Goal: Navigation & Orientation: Find specific page/section

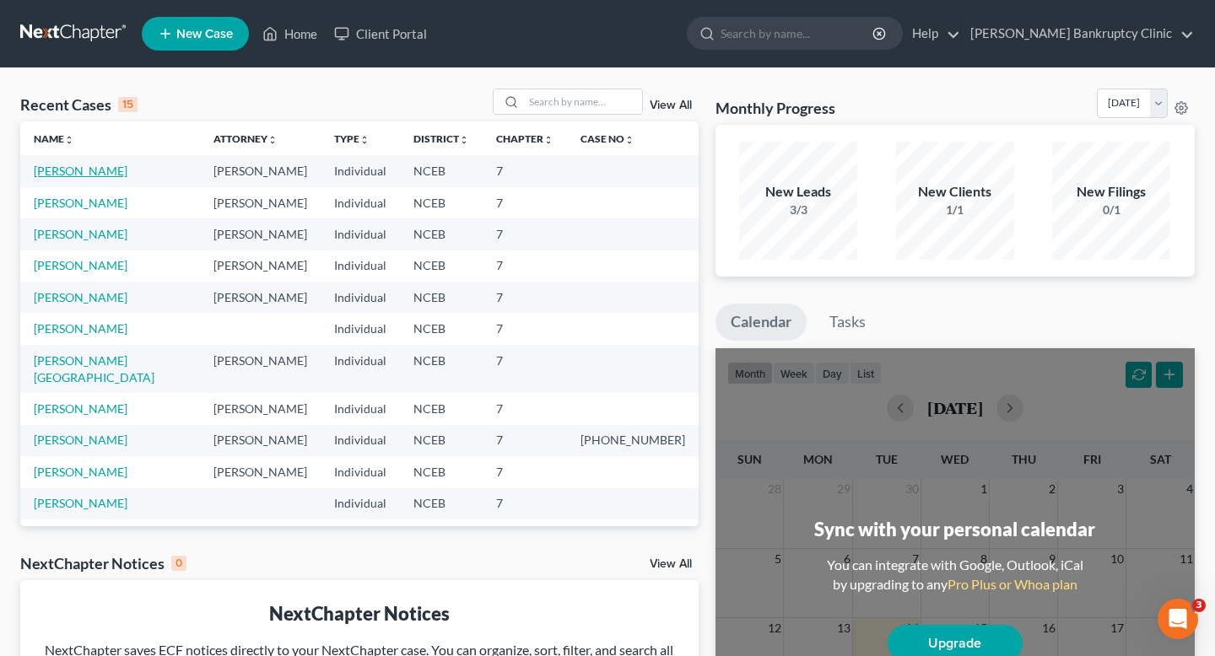
click at [55, 167] on link "[PERSON_NAME]" at bounding box center [81, 171] width 94 height 14
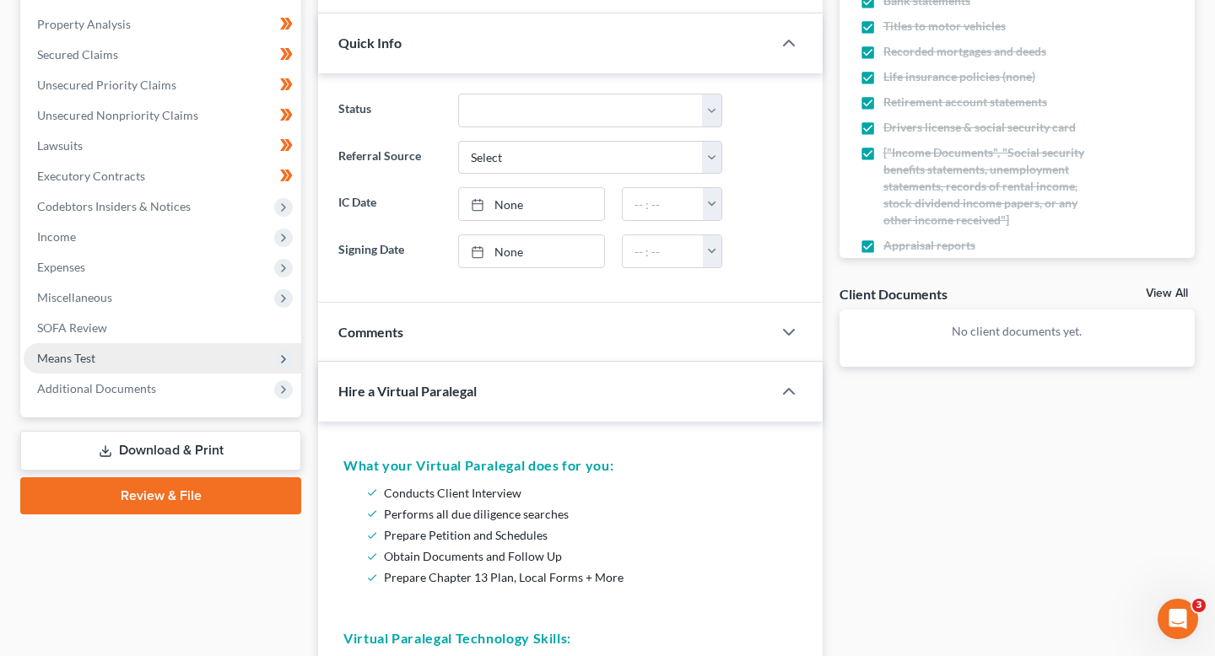
scroll to position [337, 0]
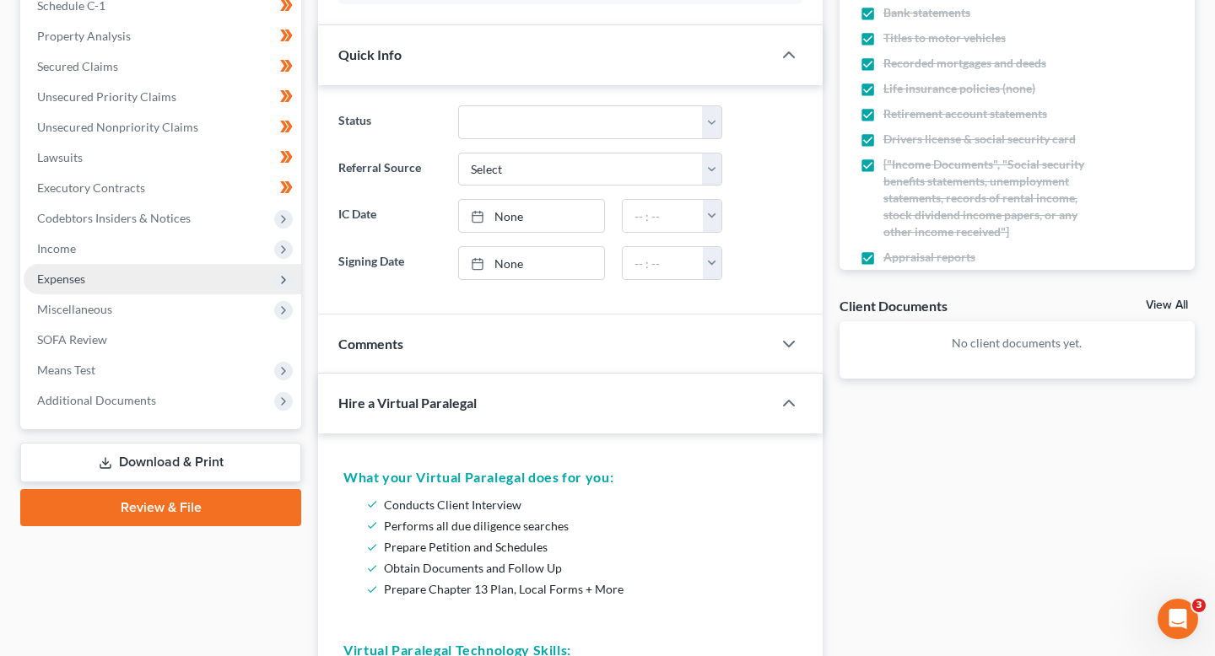
click at [156, 279] on span "Expenses" at bounding box center [163, 279] width 278 height 30
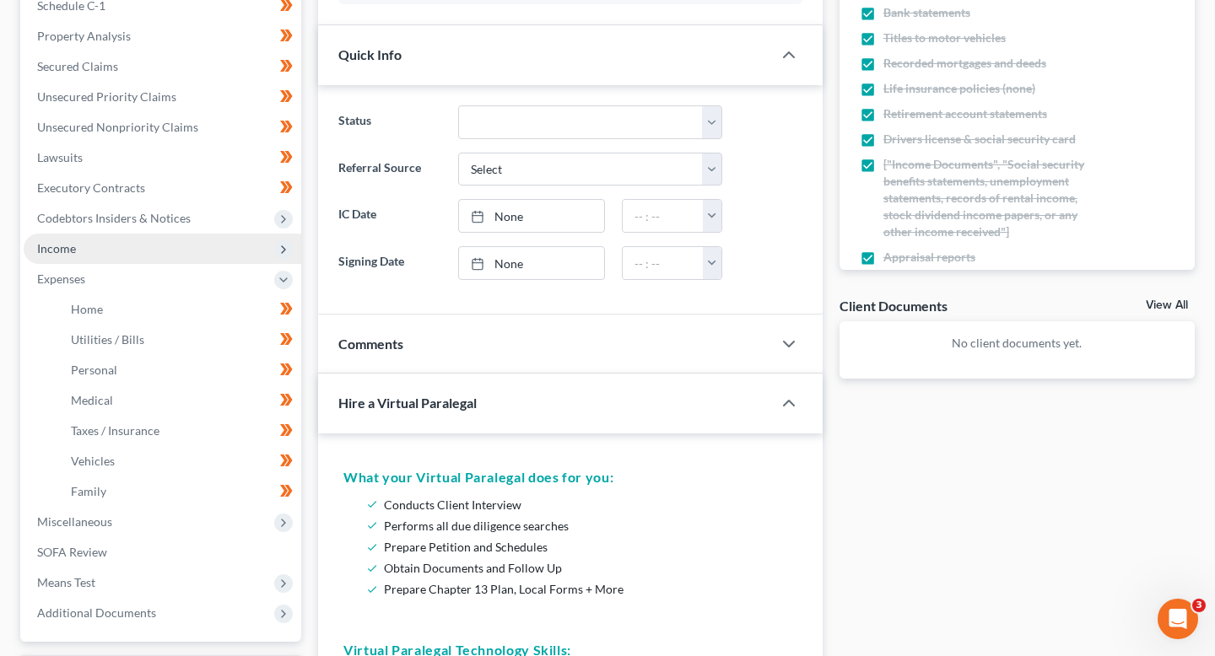
click at [143, 256] on span "Income" at bounding box center [163, 249] width 278 height 30
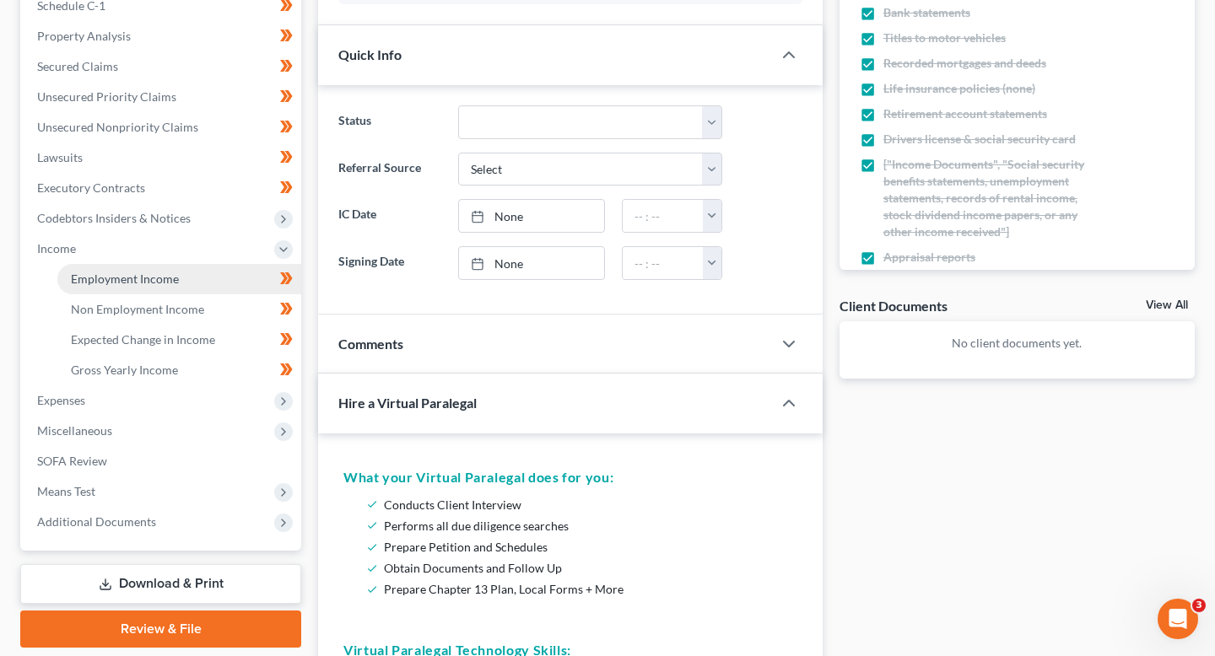
click at [145, 274] on span "Employment Income" at bounding box center [125, 279] width 108 height 14
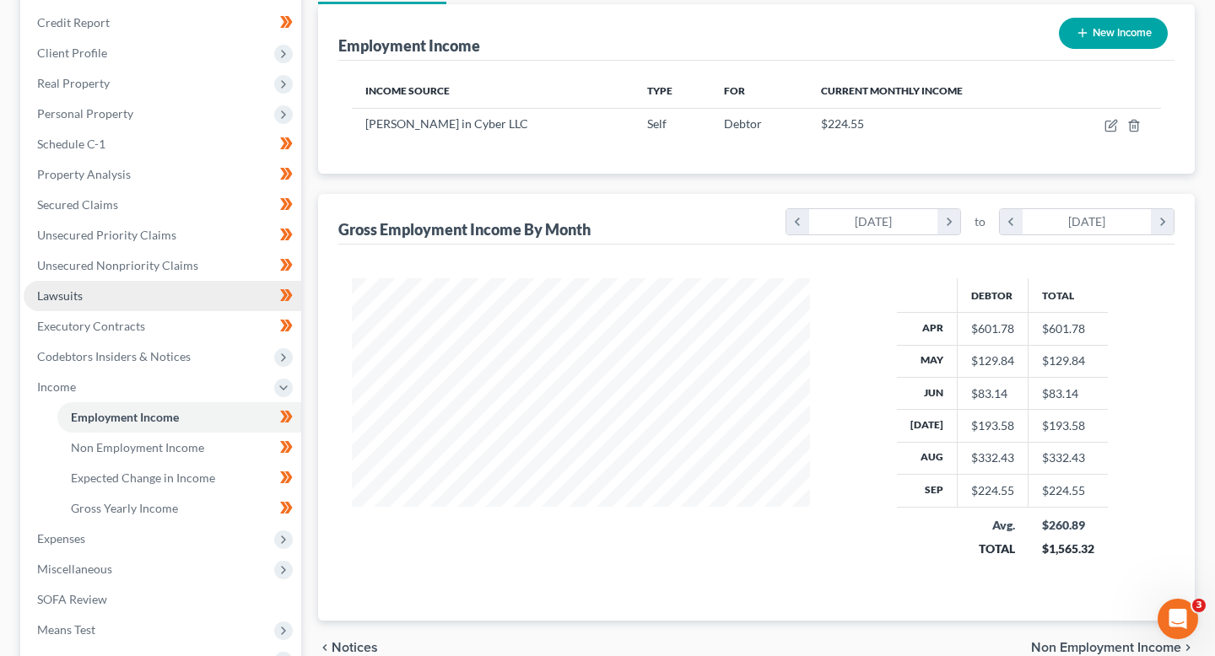
scroll to position [201, 0]
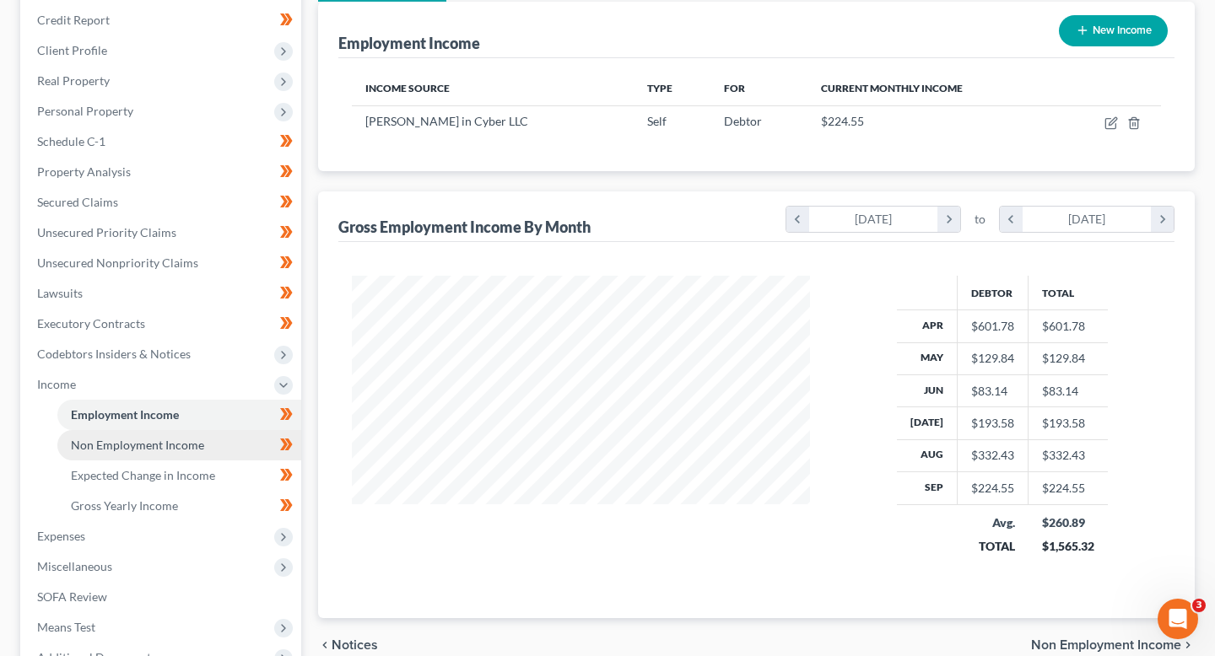
click at [198, 445] on span "Non Employment Income" at bounding box center [137, 445] width 133 height 14
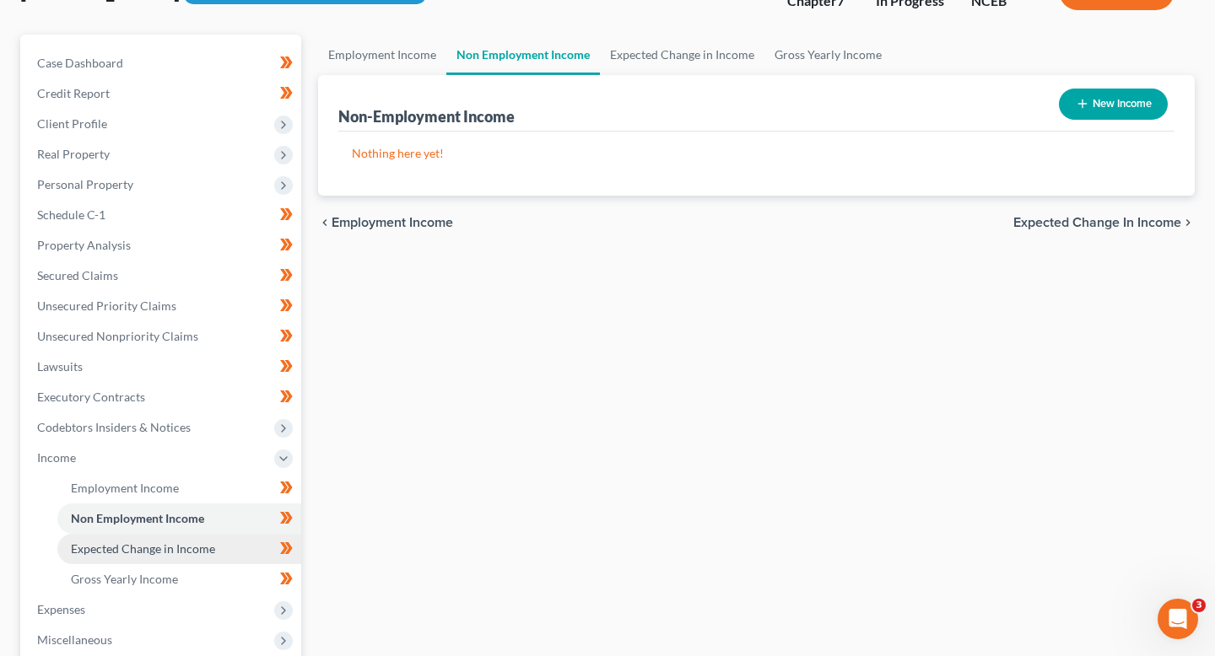
click at [201, 558] on link "Expected Change in Income" at bounding box center [179, 549] width 244 height 30
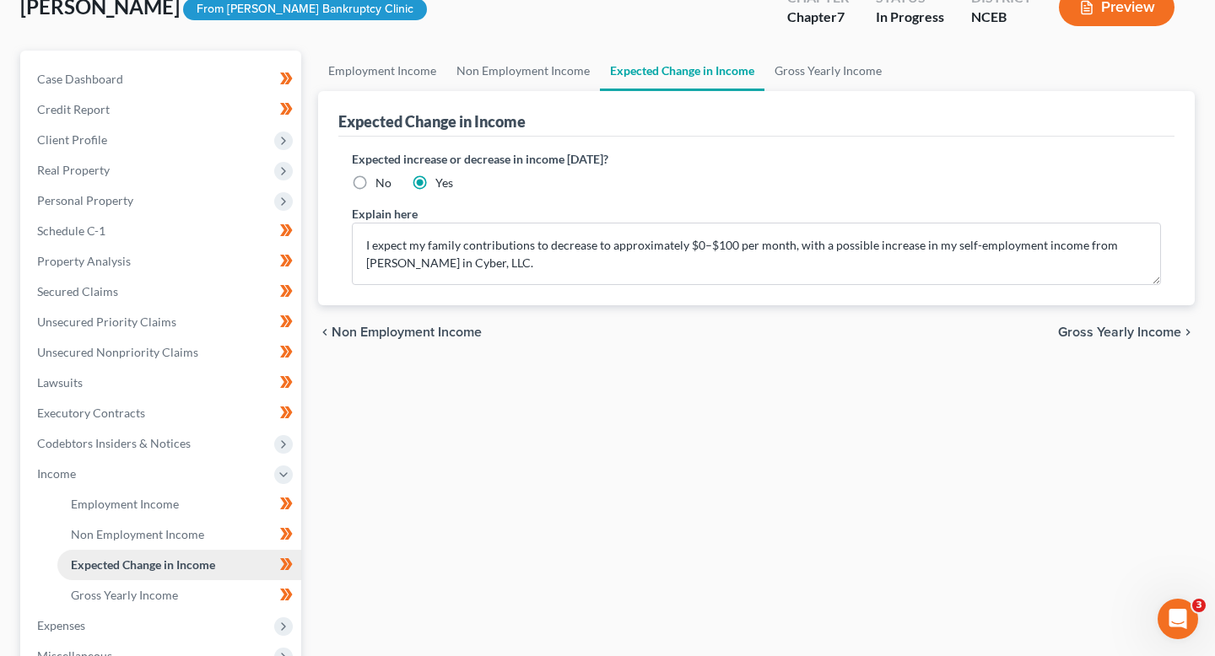
scroll to position [116, 0]
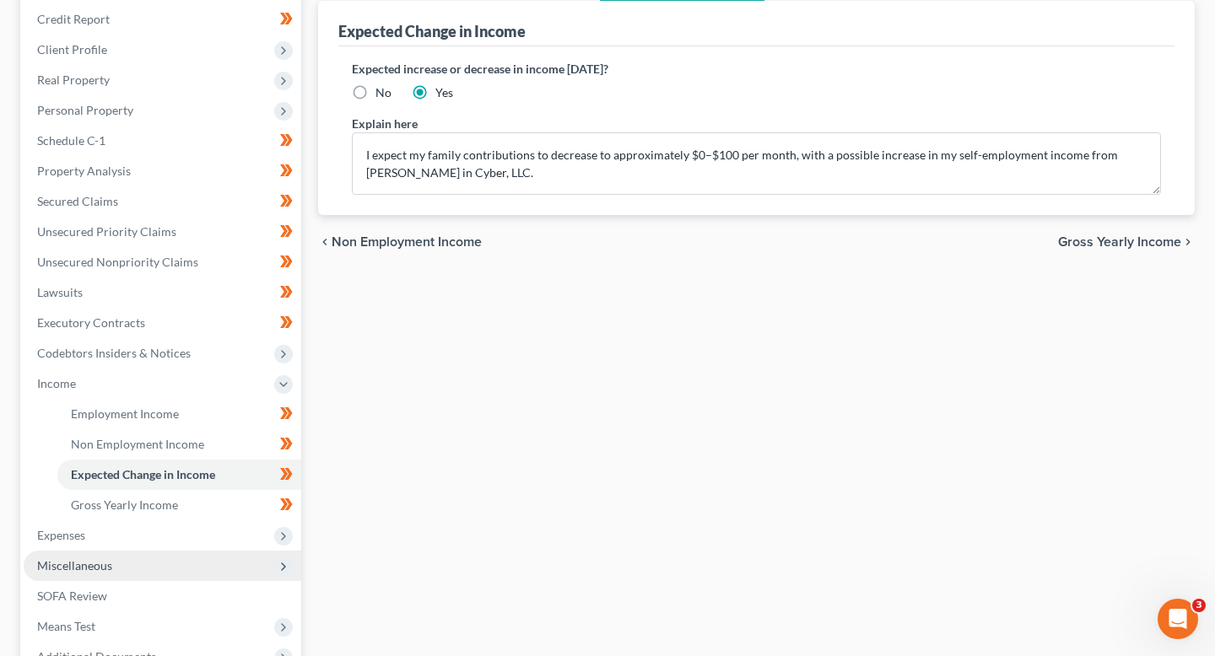
click at [194, 555] on span "Miscellaneous" at bounding box center [163, 566] width 278 height 30
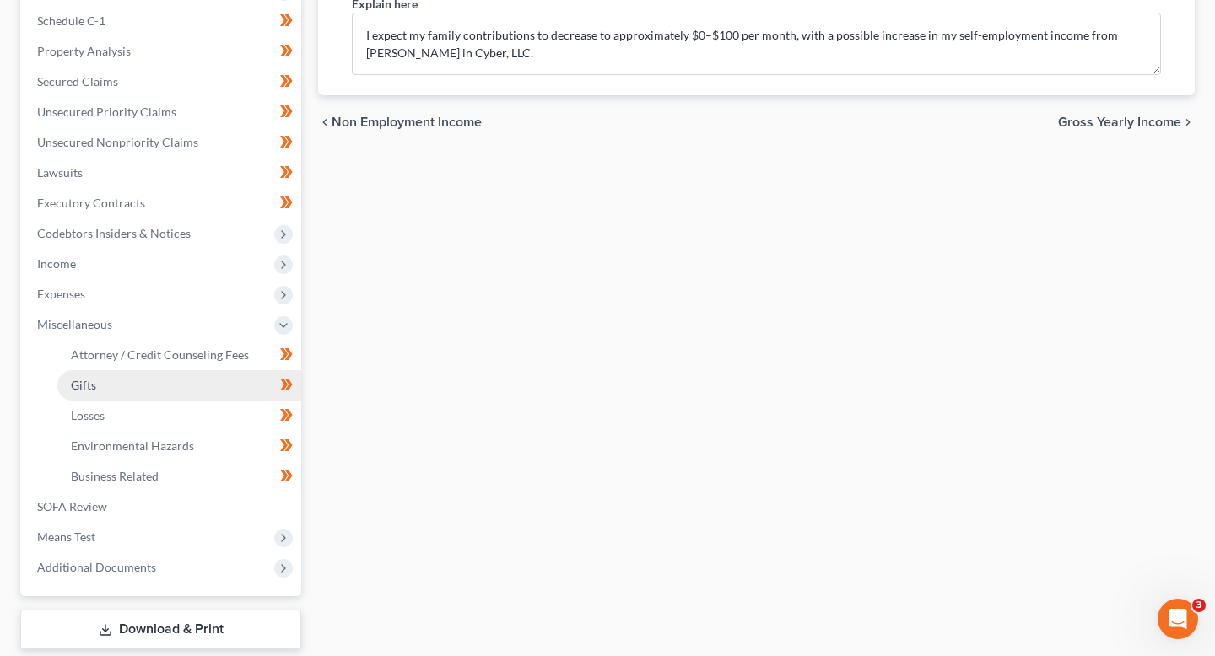
click at [151, 395] on link "Gifts" at bounding box center [179, 385] width 244 height 30
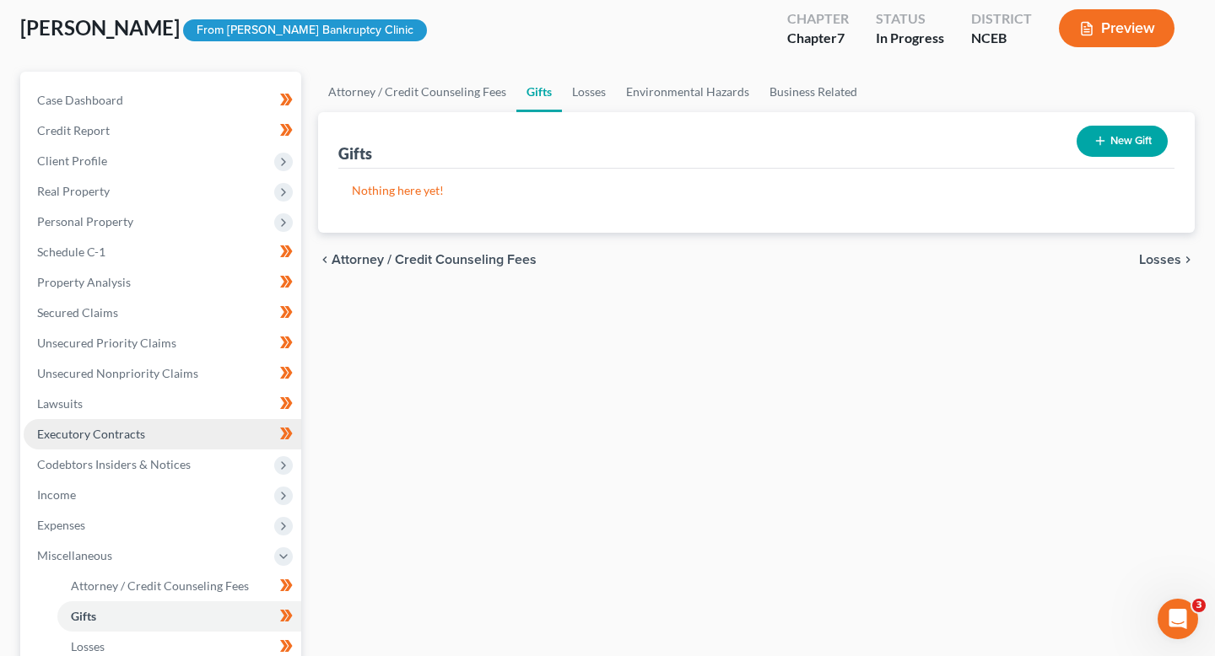
scroll to position [137, 0]
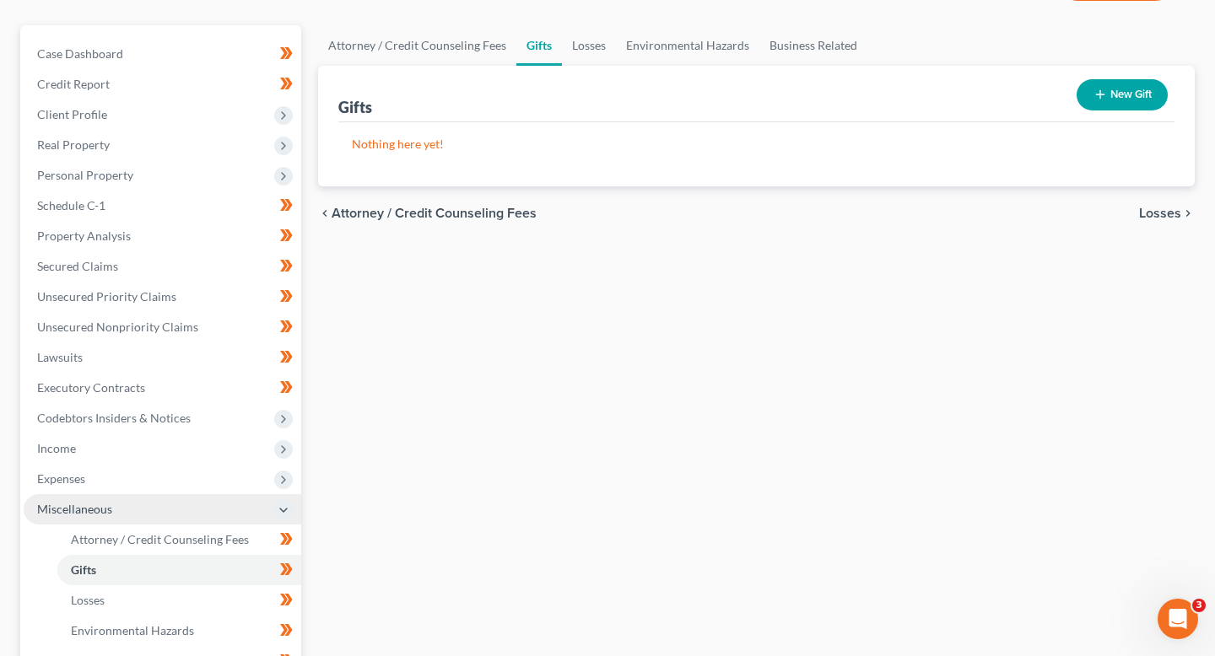
click at [138, 497] on span "Miscellaneous" at bounding box center [163, 509] width 278 height 30
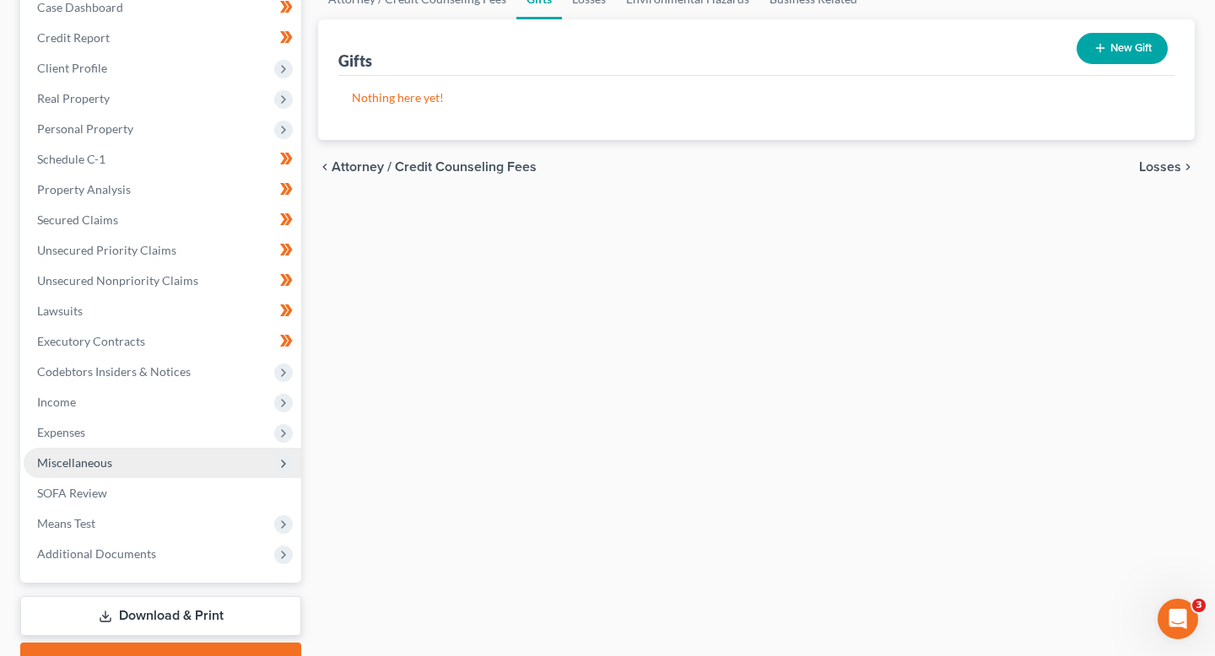
scroll to position [197, 0]
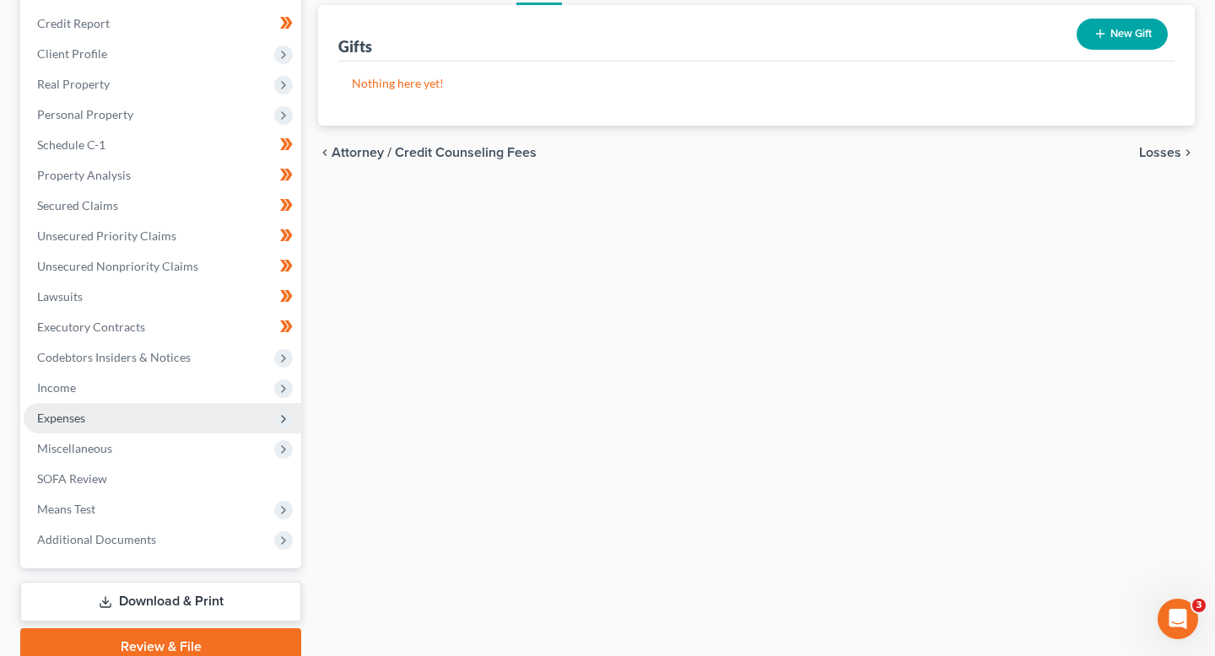
click at [127, 417] on span "Expenses" at bounding box center [163, 418] width 278 height 30
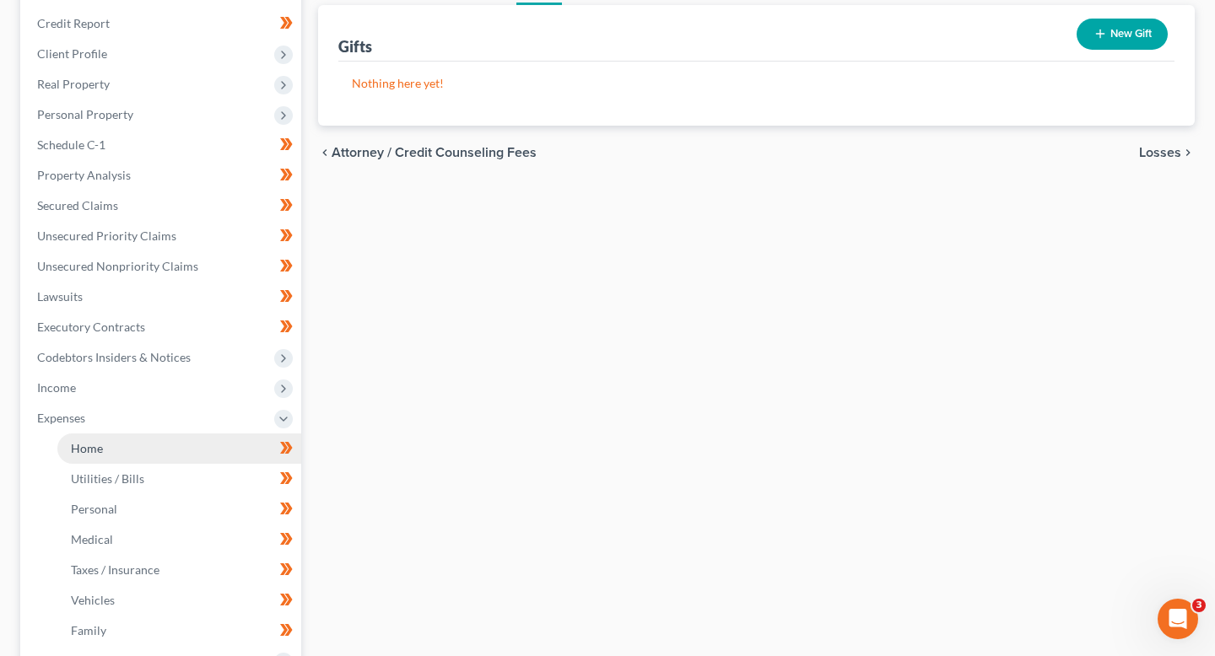
click at [127, 451] on link "Home" at bounding box center [179, 449] width 244 height 30
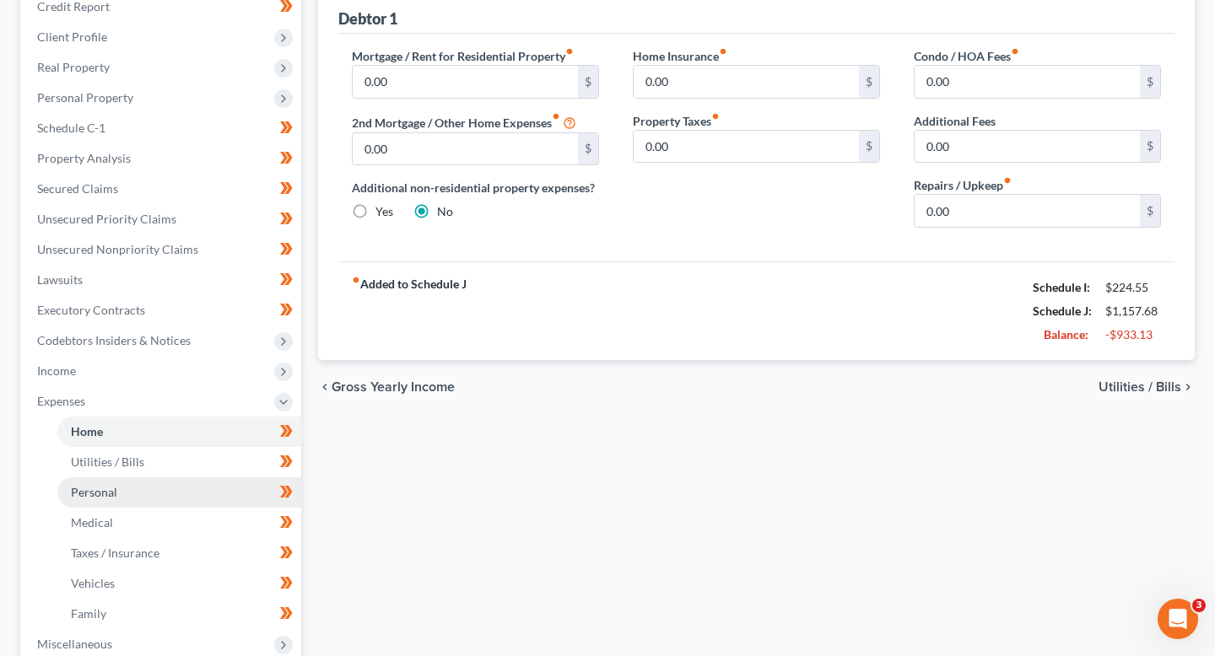
click at [135, 488] on link "Personal" at bounding box center [179, 492] width 244 height 30
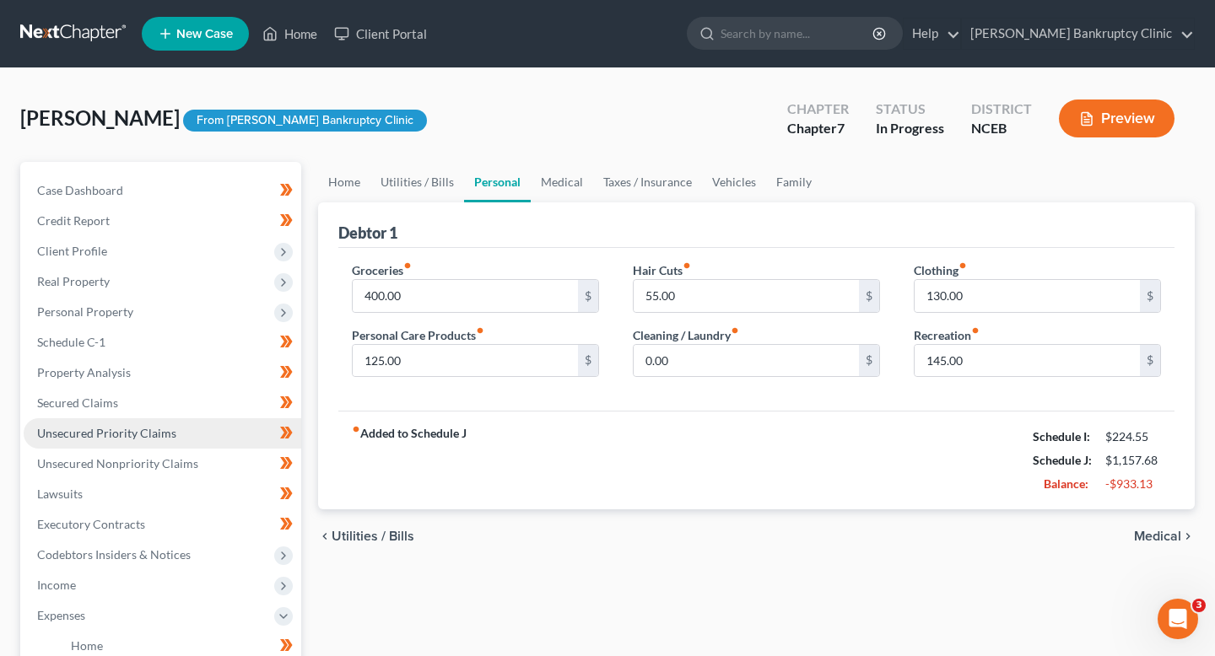
click at [158, 434] on span "Unsecured Priority Claims" at bounding box center [106, 433] width 139 height 14
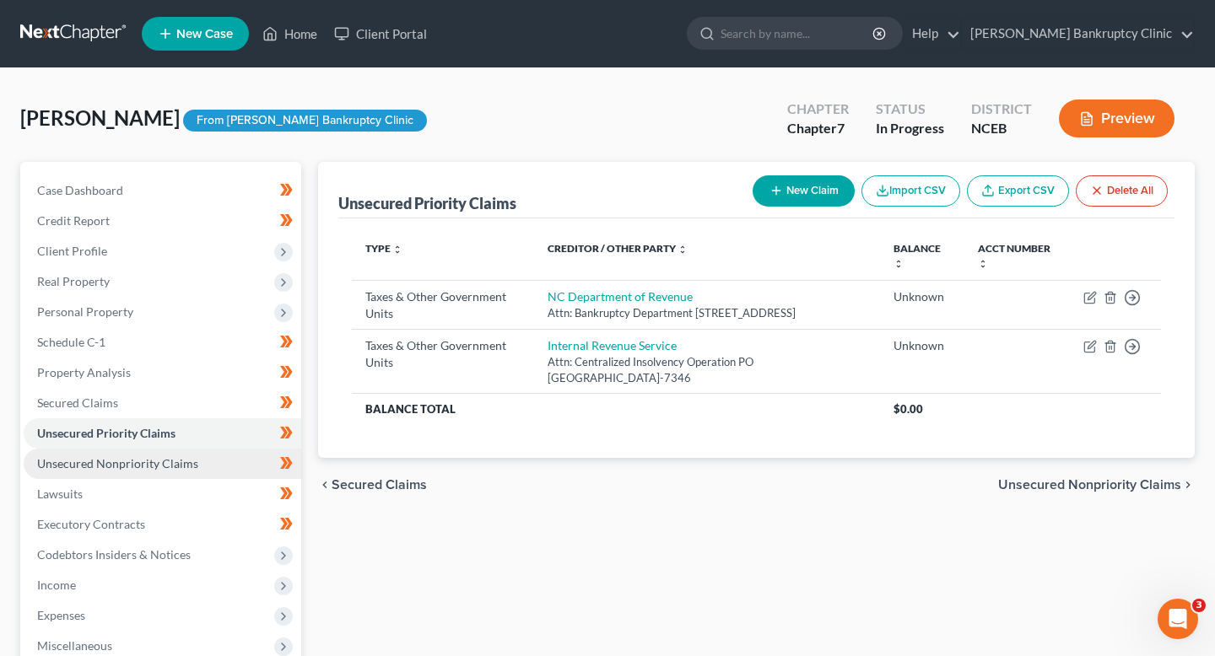
click at [159, 464] on span "Unsecured Nonpriority Claims" at bounding box center [117, 463] width 161 height 14
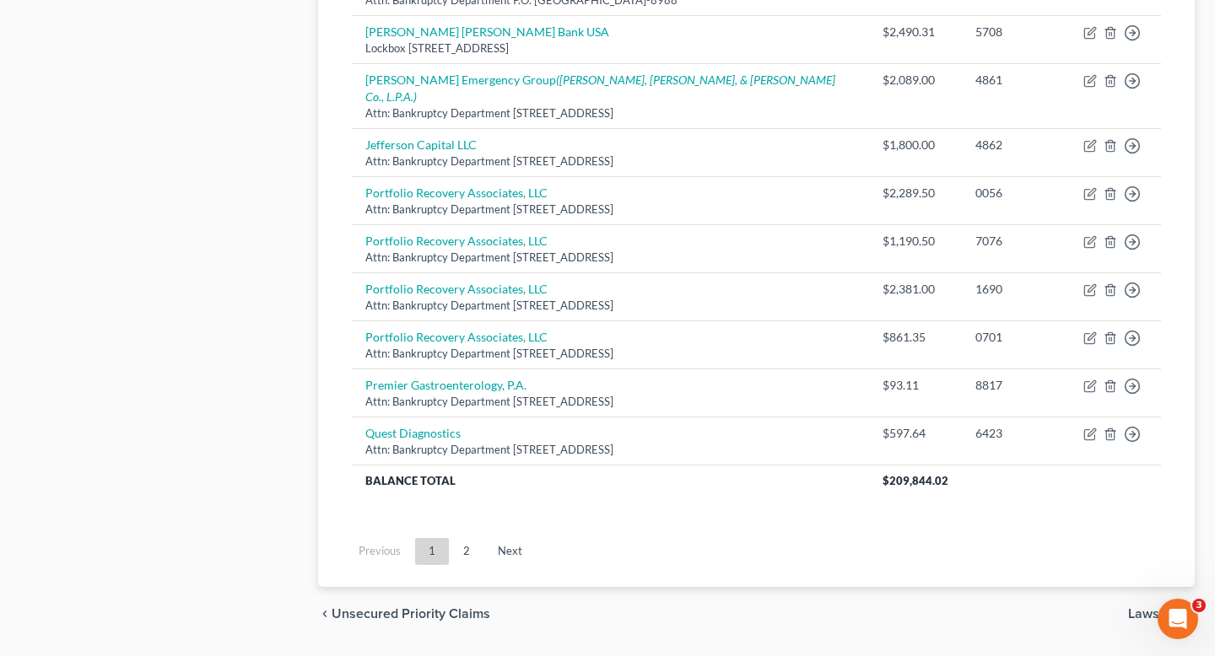
scroll to position [1291, 0]
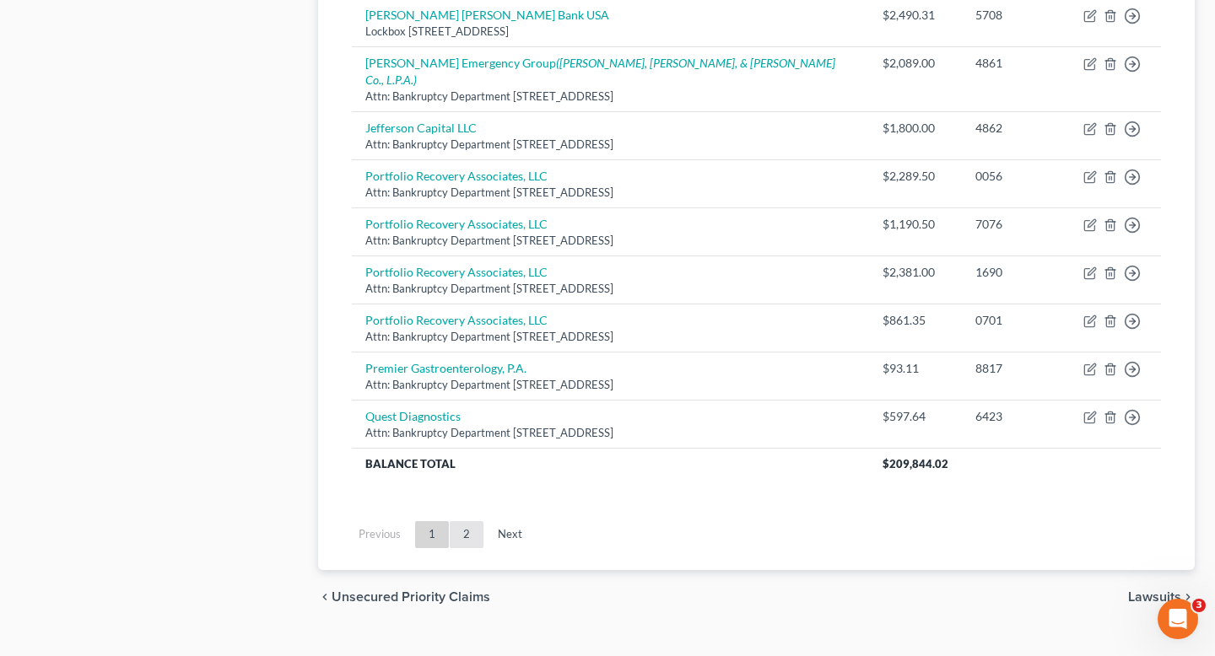
click at [456, 521] on link "2" at bounding box center [467, 534] width 34 height 27
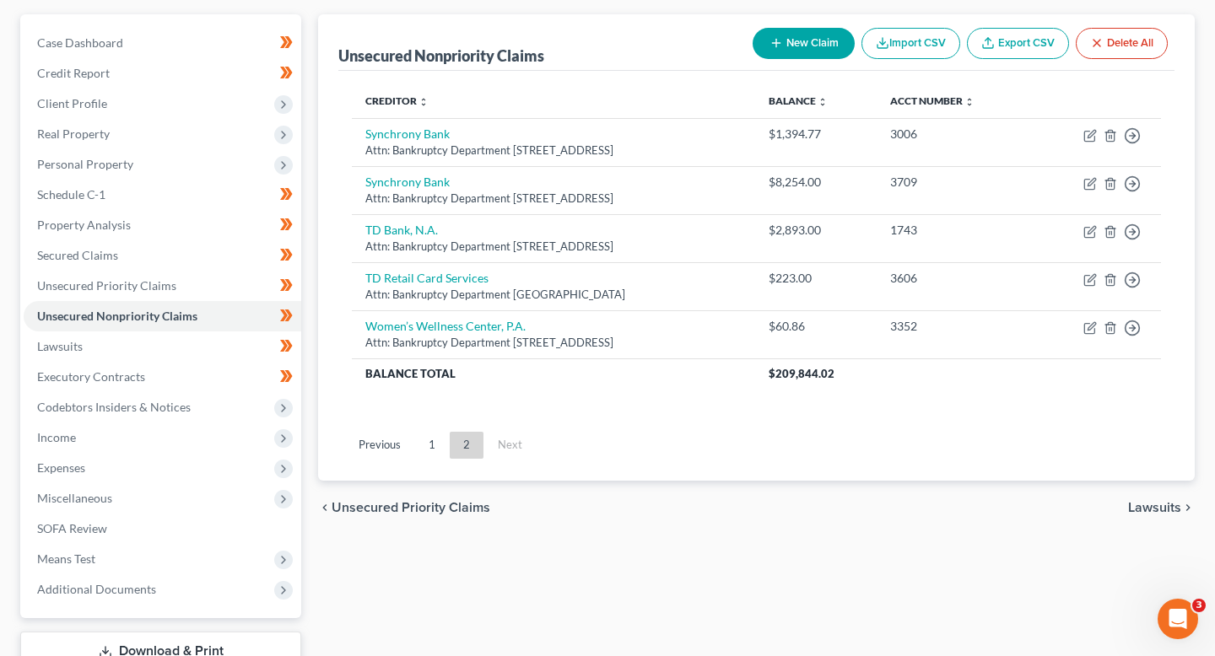
scroll to position [147, 0]
click at [432, 445] on link "1" at bounding box center [432, 446] width 34 height 27
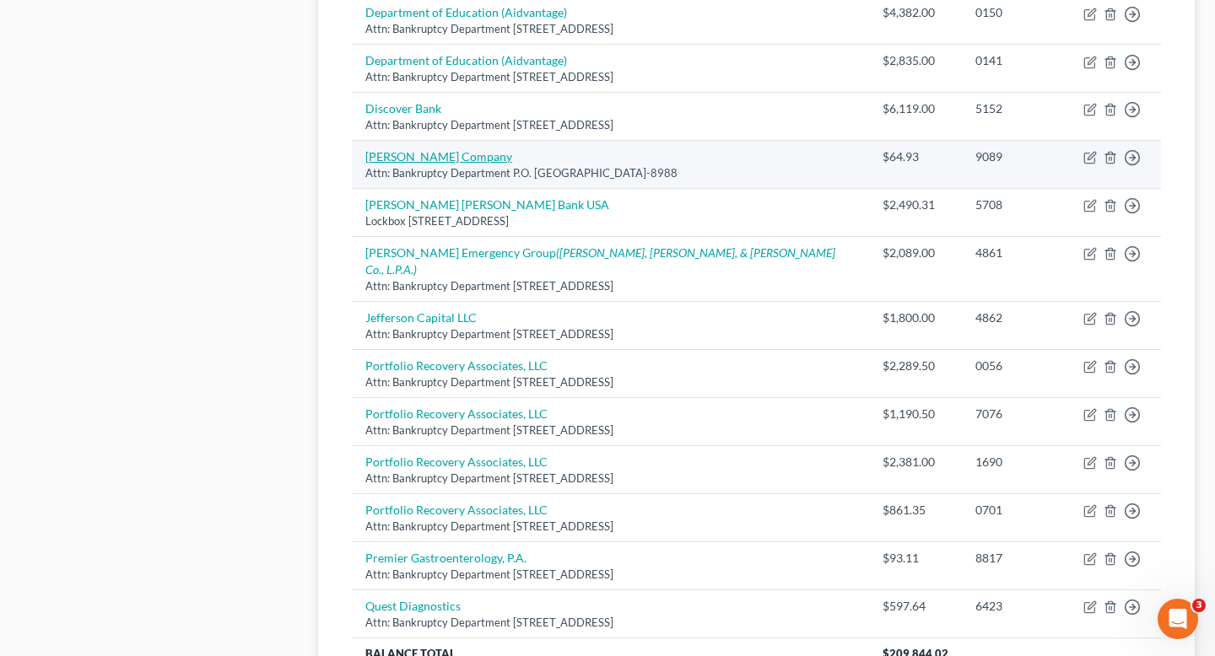
scroll to position [1291, 0]
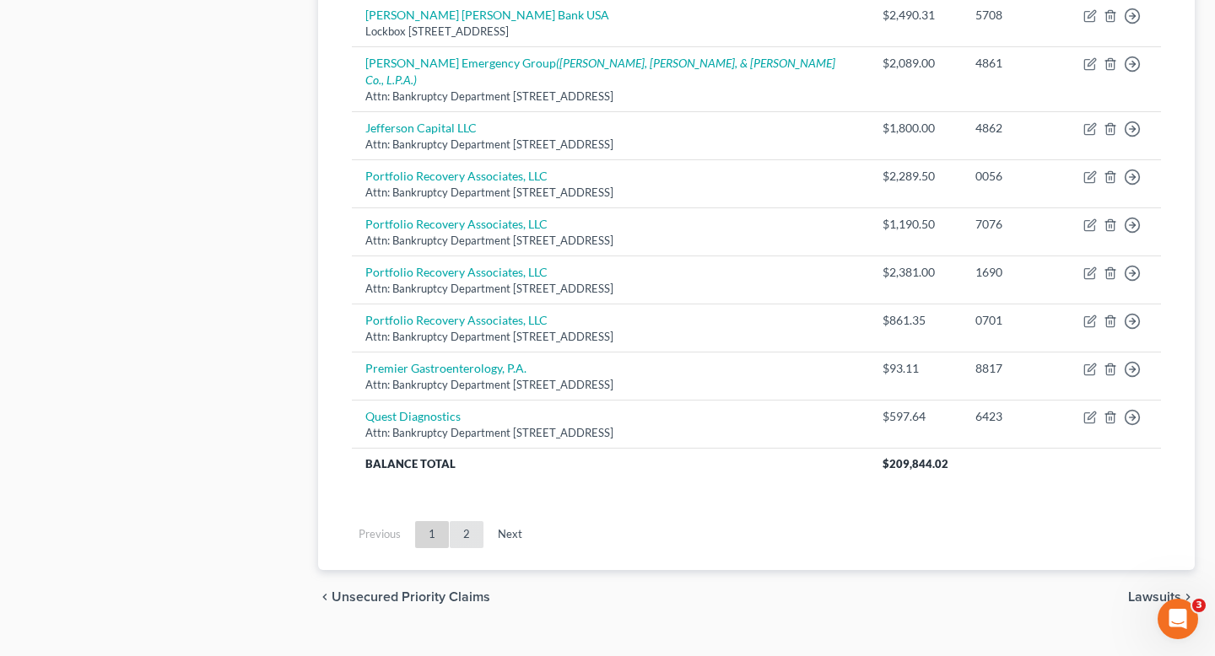
click at [468, 521] on link "2" at bounding box center [467, 534] width 34 height 27
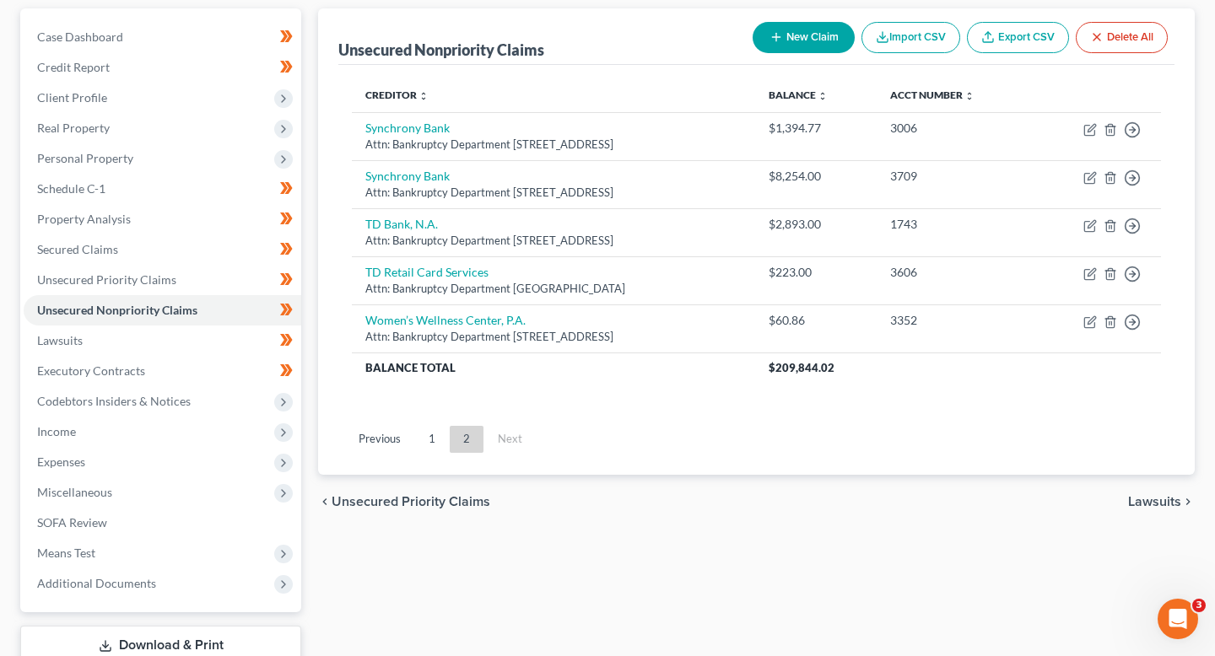
scroll to position [0, 0]
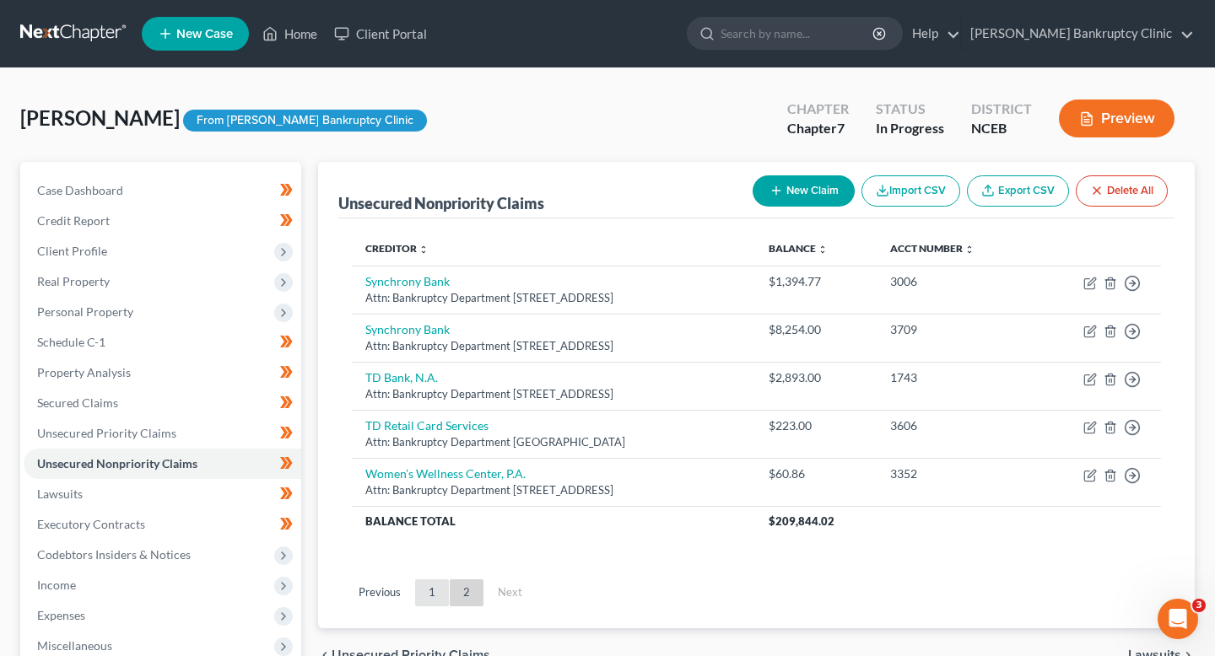
click at [436, 583] on link "1" at bounding box center [432, 593] width 34 height 27
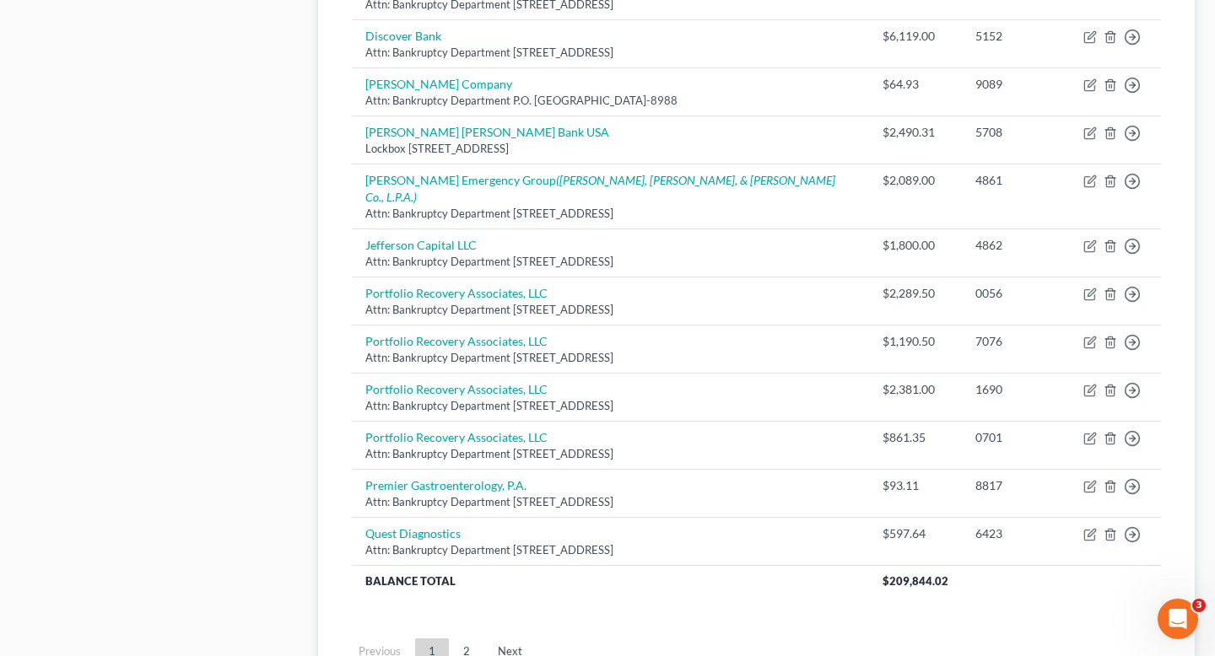
scroll to position [1183, 0]
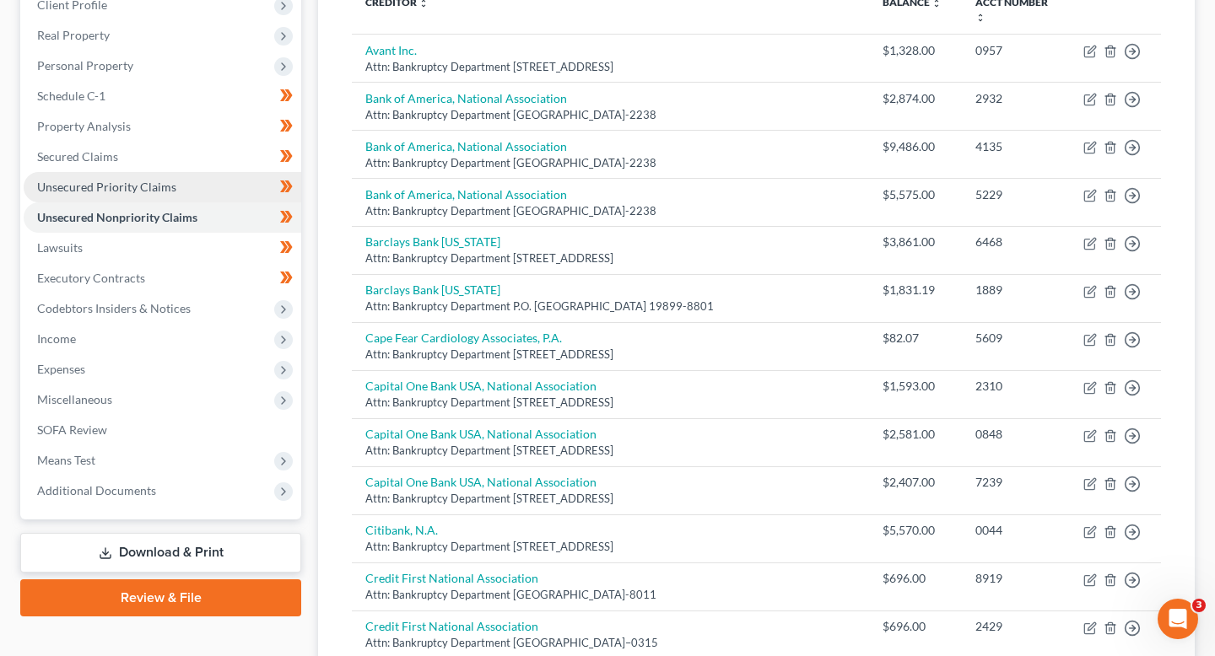
click at [175, 195] on link "Unsecured Priority Claims" at bounding box center [163, 187] width 278 height 30
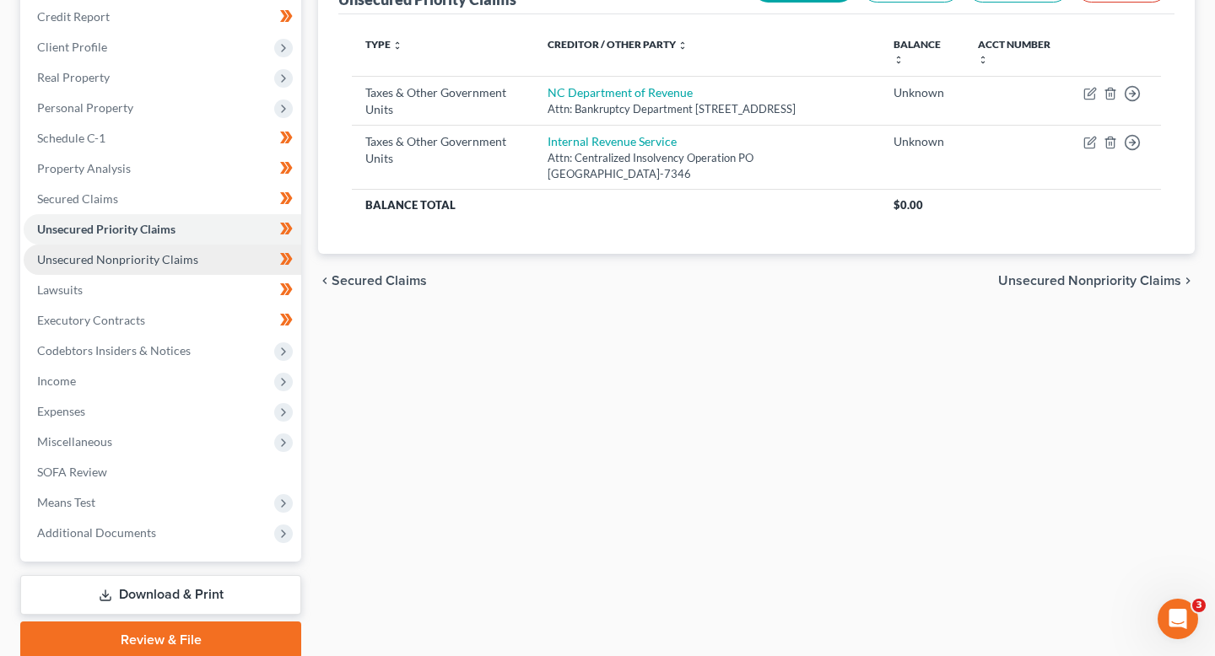
scroll to position [269, 0]
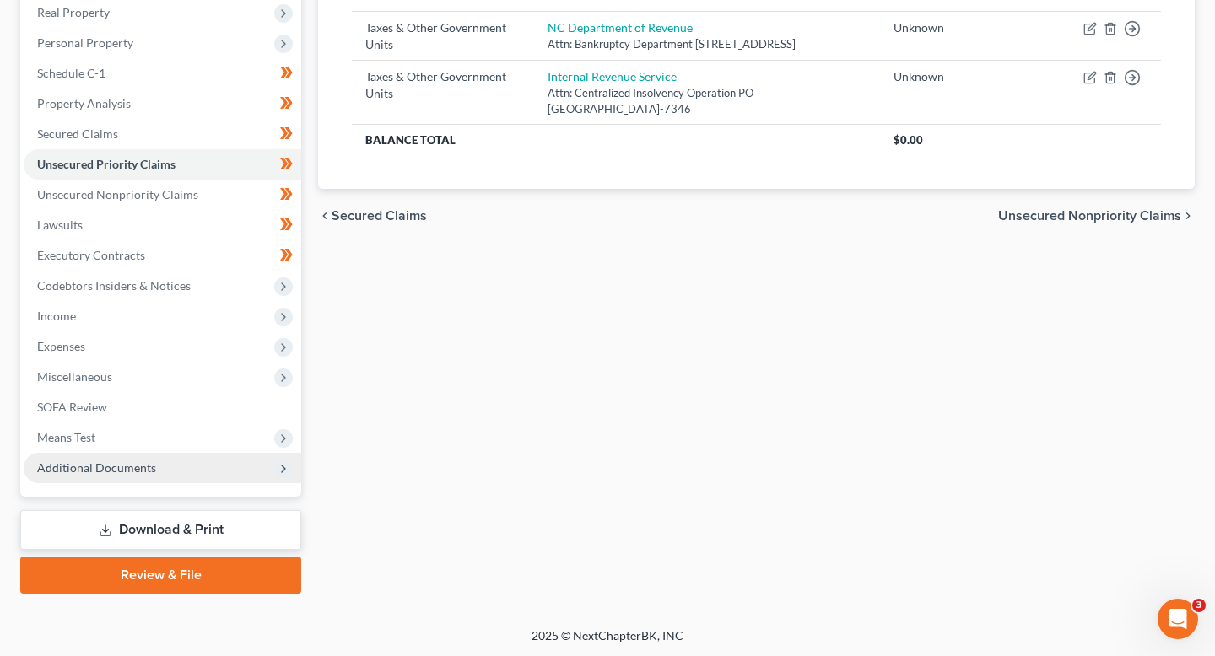
click at [147, 466] on span "Additional Documents" at bounding box center [96, 468] width 119 height 14
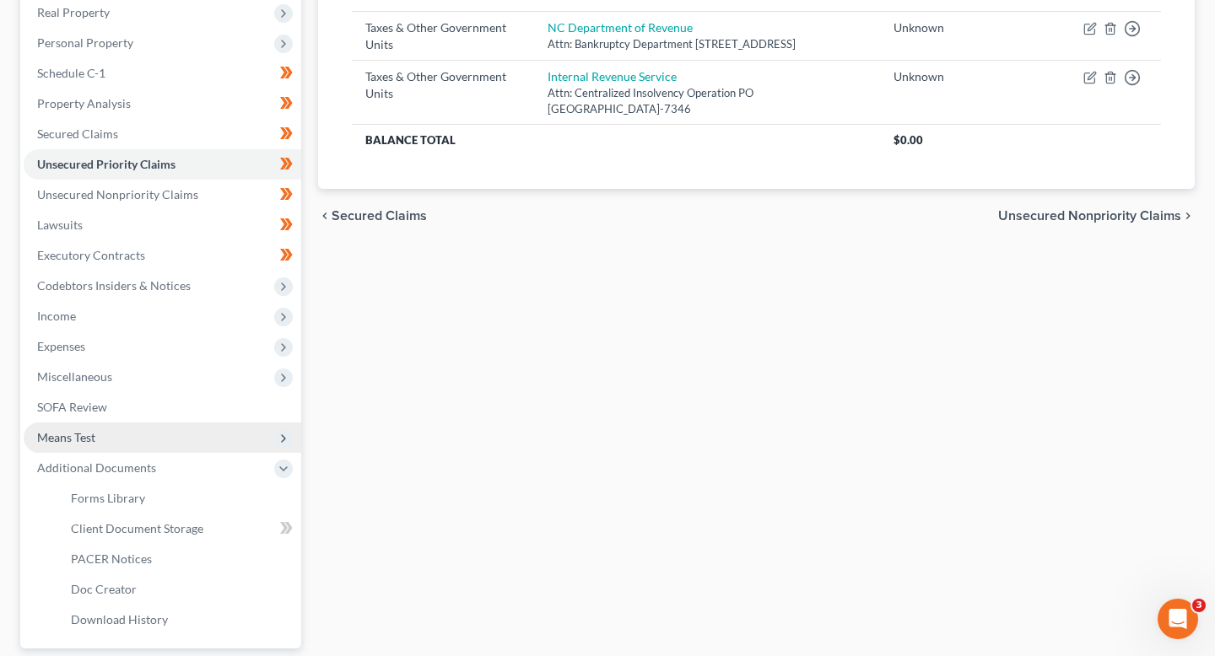
click at [147, 442] on span "Means Test" at bounding box center [163, 438] width 278 height 30
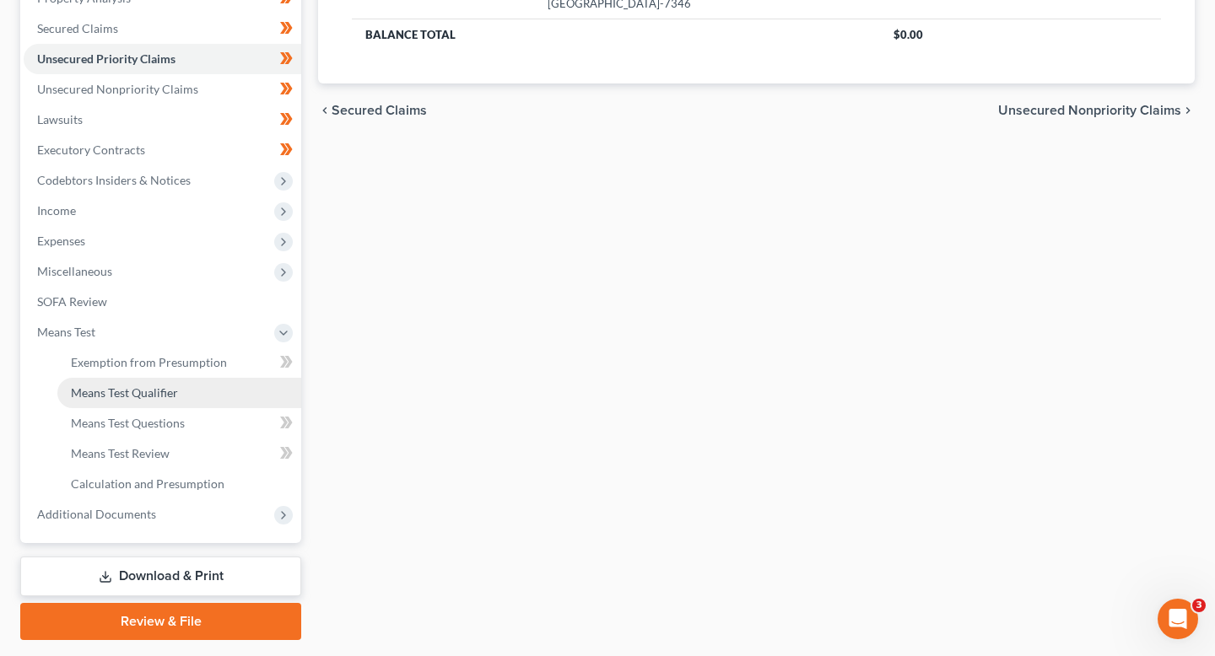
scroll to position [421, 0]
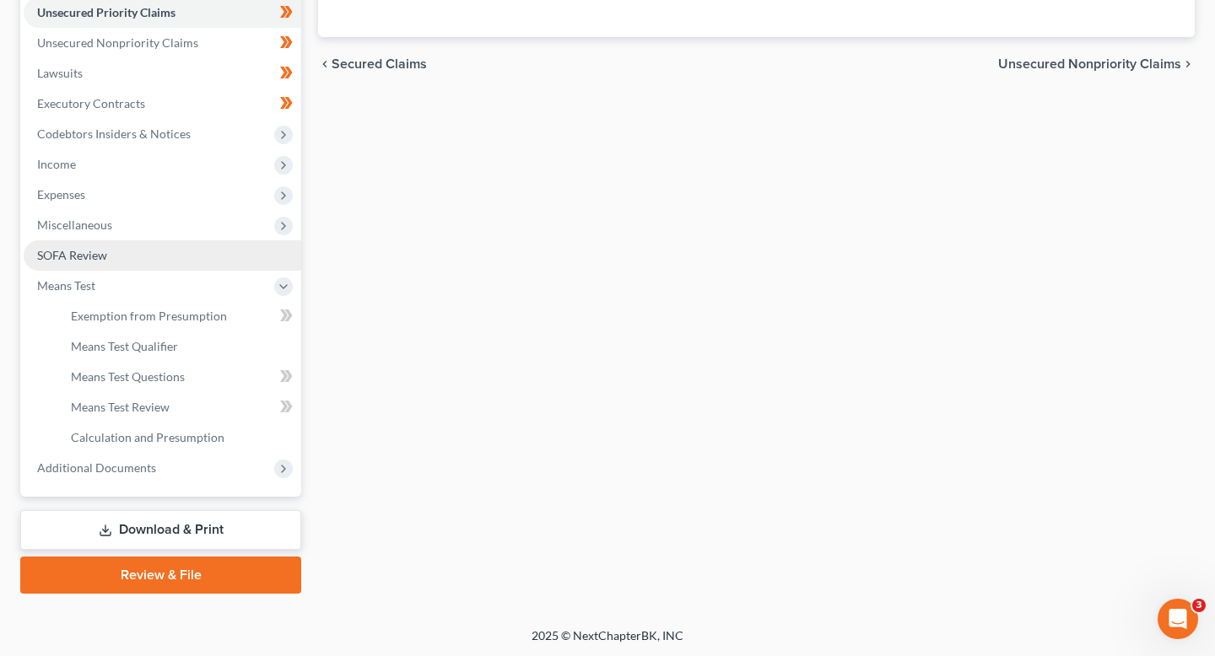
click at [123, 252] on link "SOFA Review" at bounding box center [163, 255] width 278 height 30
